Goal: Find specific page/section: Find specific page/section

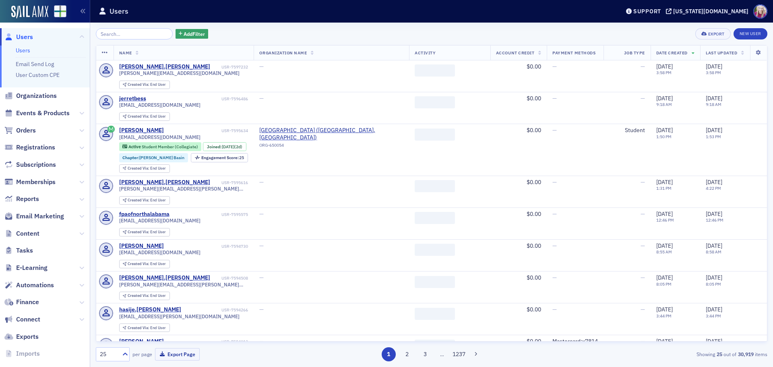
click at [118, 35] on input "search" at bounding box center [134, 33] width 77 height 11
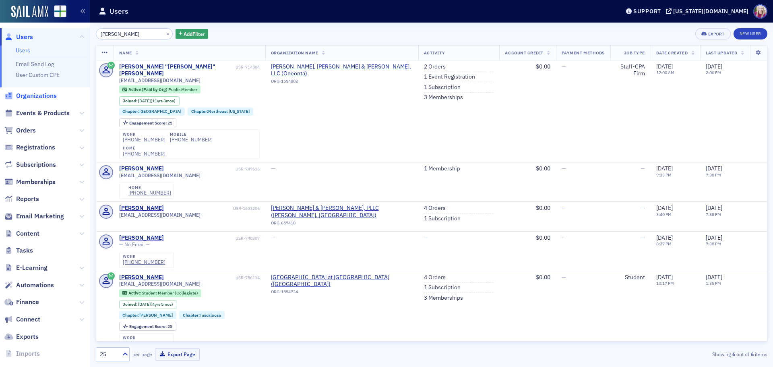
type input "[PERSON_NAME]"
click at [39, 94] on span "Organizations" at bounding box center [36, 95] width 41 height 9
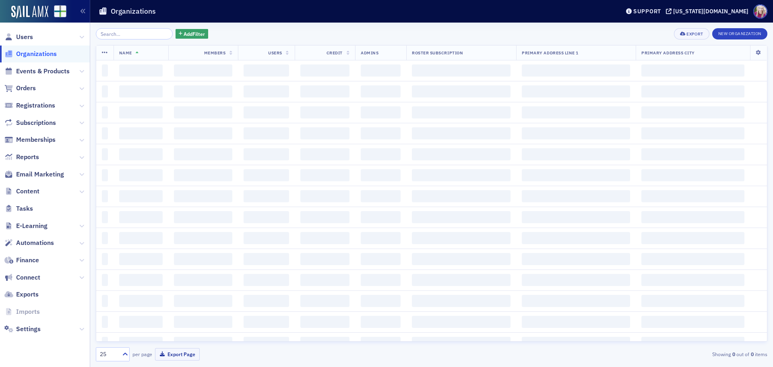
click at [129, 35] on input "search" at bounding box center [134, 33] width 77 height 11
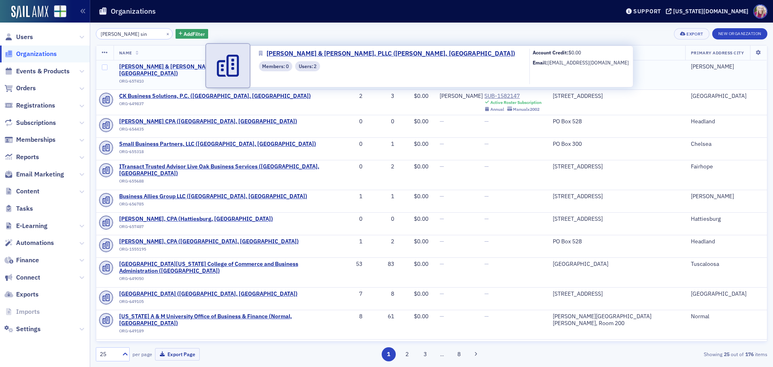
type input "[PERSON_NAME] sin"
click at [184, 68] on span "[PERSON_NAME] & [PERSON_NAME], PLLC ([PERSON_NAME], [GEOGRAPHIC_DATA])" at bounding box center [220, 70] width 203 height 14
select select "US"
